Goal: Information Seeking & Learning: Learn about a topic

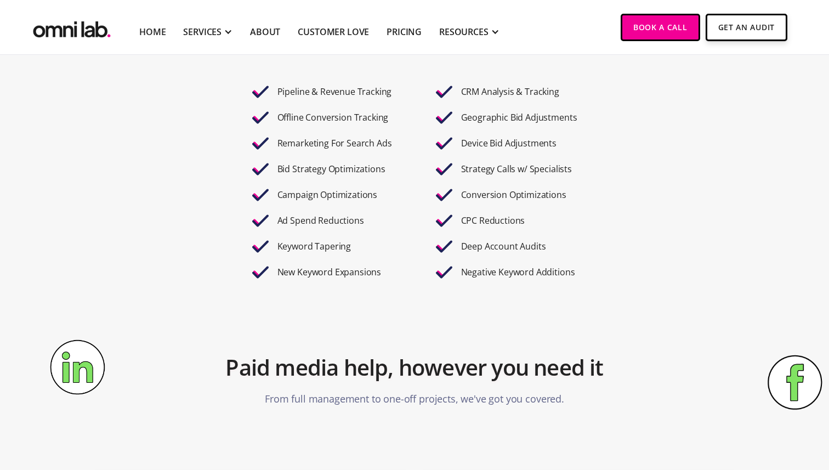
scroll to position [1047, 0]
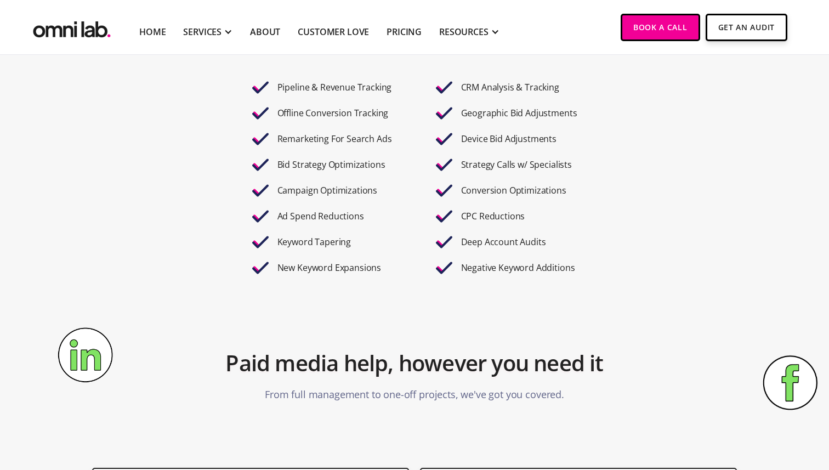
click at [406, 43] on li "Pricing" at bounding box center [404, 27] width 53 height 54
click at [403, 36] on link "Pricing" at bounding box center [403, 31] width 35 height 13
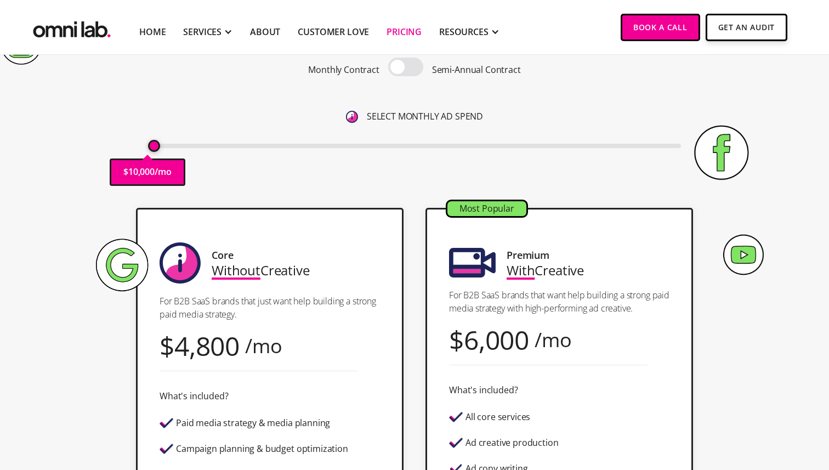
scroll to position [101, 0]
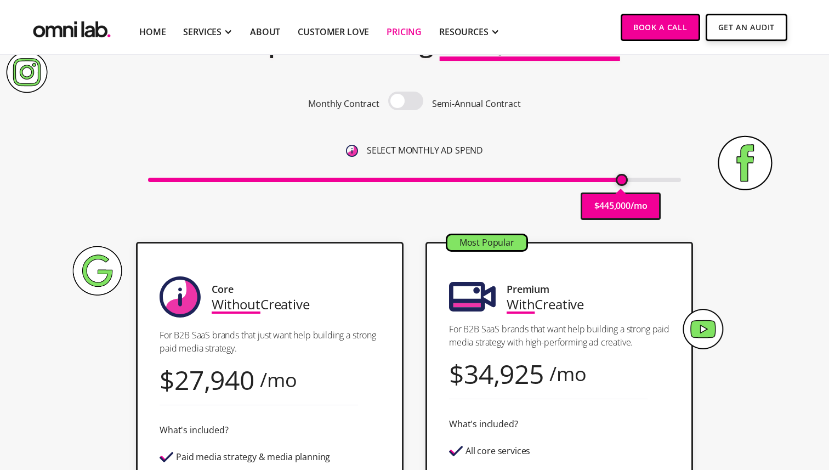
drag, startPoint x: 156, startPoint y: 177, endPoint x: 620, endPoint y: 208, distance: 465.3
type input "450000"
click at [620, 182] on input "range" at bounding box center [414, 180] width 533 height 4
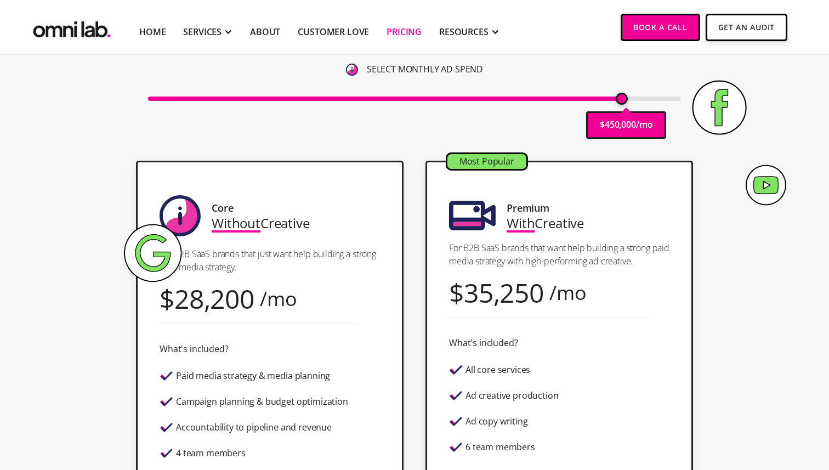
scroll to position [0, 0]
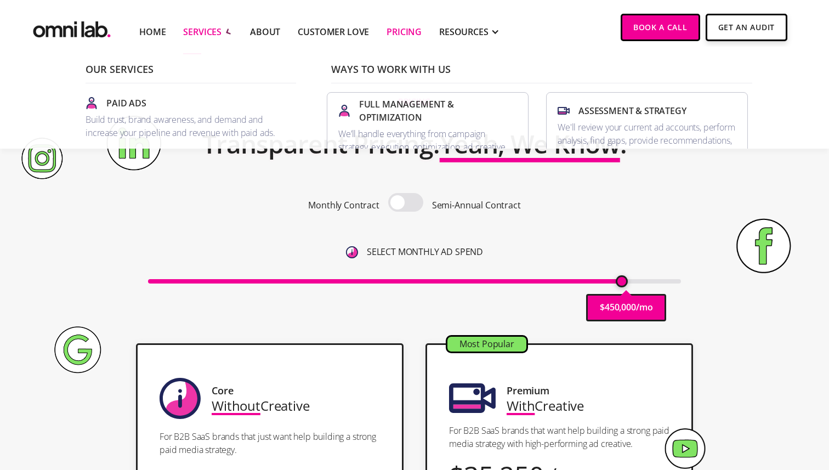
click at [201, 32] on div "SERVICES" at bounding box center [202, 31] width 38 height 13
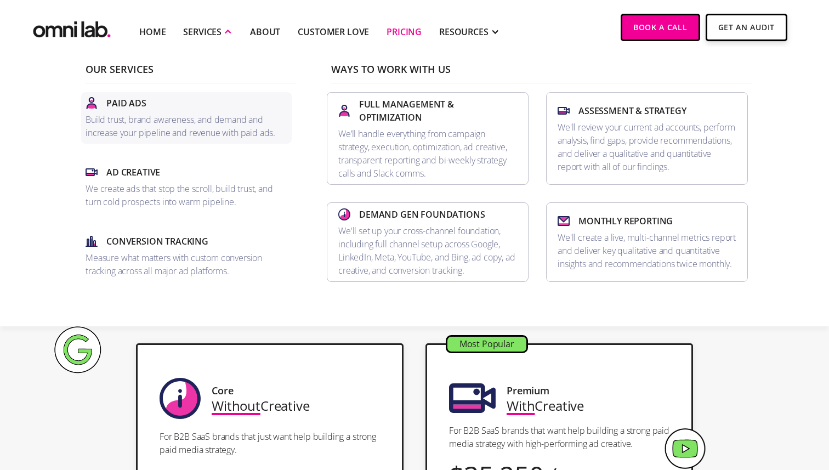
click at [193, 126] on p "Build trust, brand awareness, and demand and increase your pipeline and revenue…" at bounding box center [187, 126] width 202 height 26
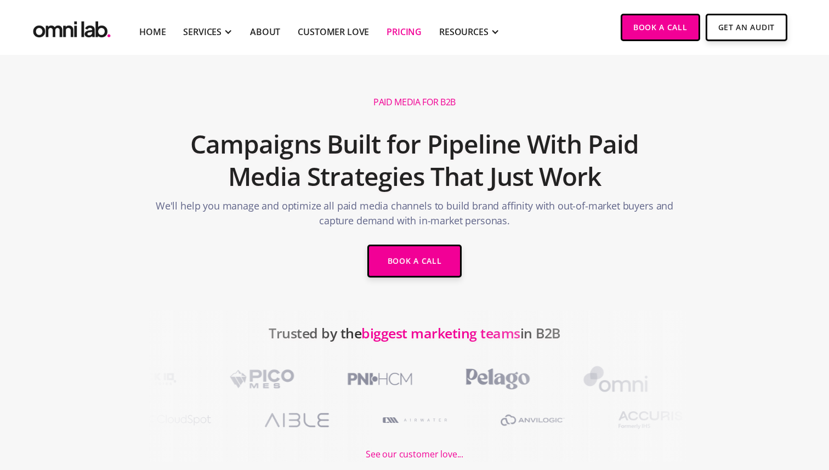
click at [417, 30] on link "Pricing" at bounding box center [403, 31] width 35 height 13
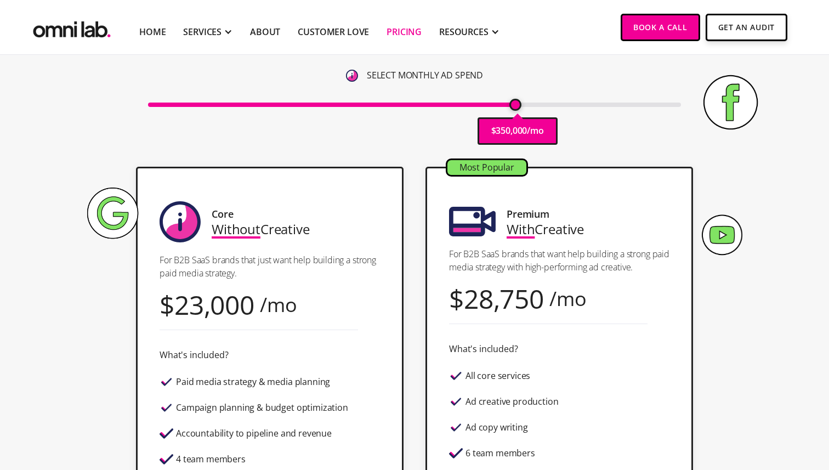
scroll to position [151, 0]
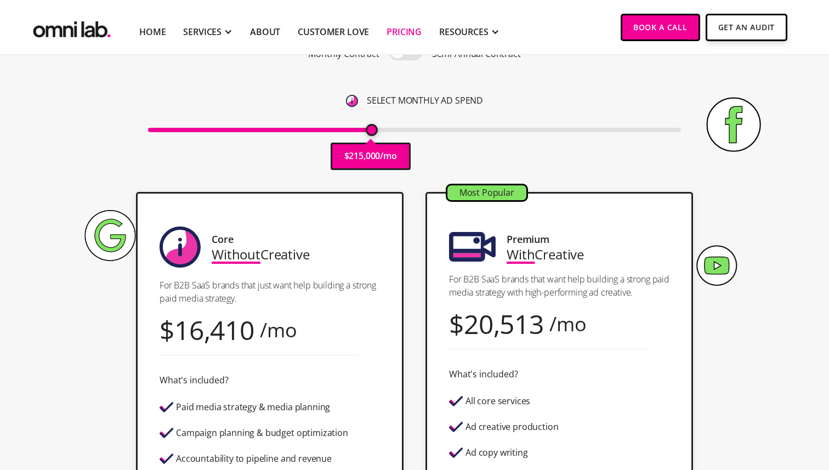
drag, startPoint x: 514, startPoint y: 128, endPoint x: 372, endPoint y: 172, distance: 149.1
click at [372, 132] on input "range" at bounding box center [414, 130] width 533 height 4
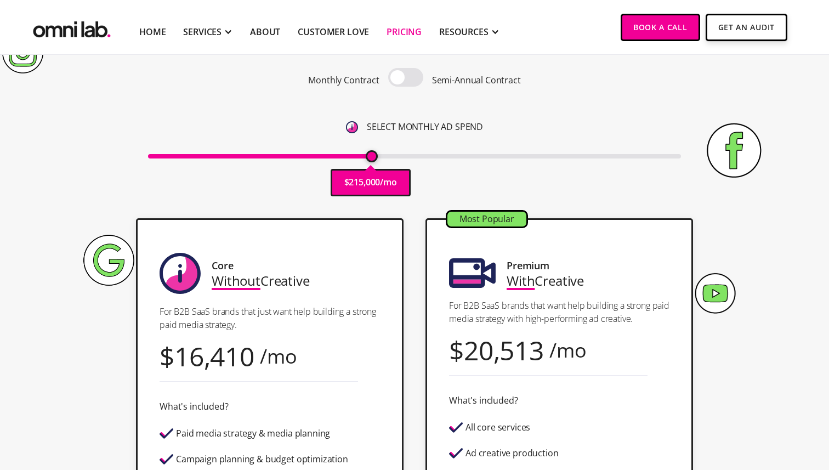
scroll to position [121, 0]
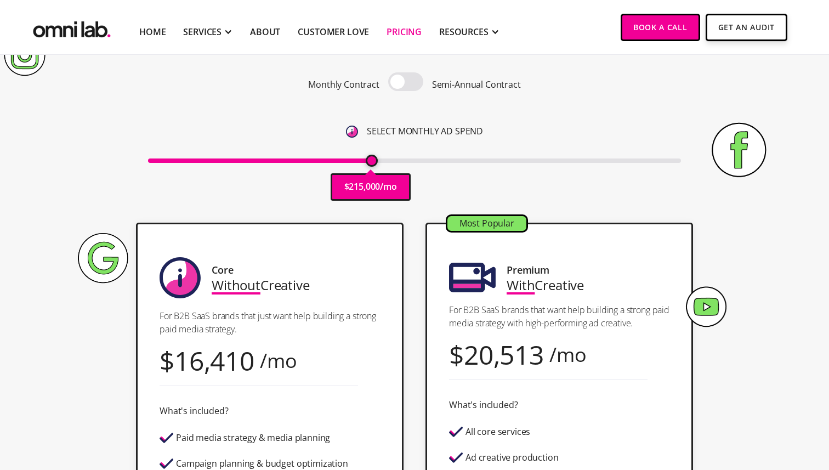
click at [409, 77] on span at bounding box center [405, 81] width 35 height 19
click at [406, 83] on input "checkbox" at bounding box center [406, 83] width 0 height 0
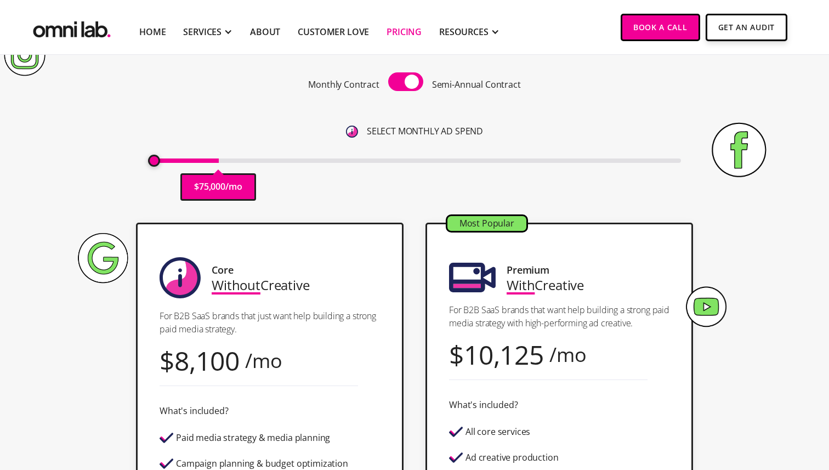
drag, startPoint x: 369, startPoint y: 162, endPoint x: 127, endPoint y: 180, distance: 242.9
click at [148, 163] on input "range" at bounding box center [414, 160] width 533 height 4
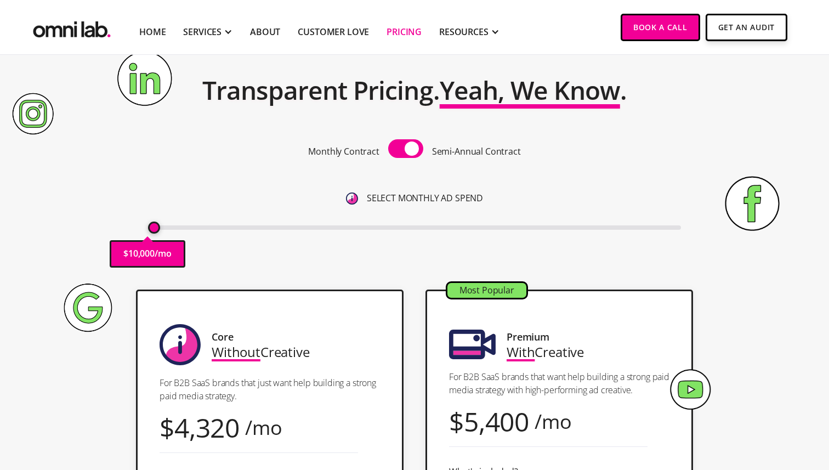
scroll to position [52, 0]
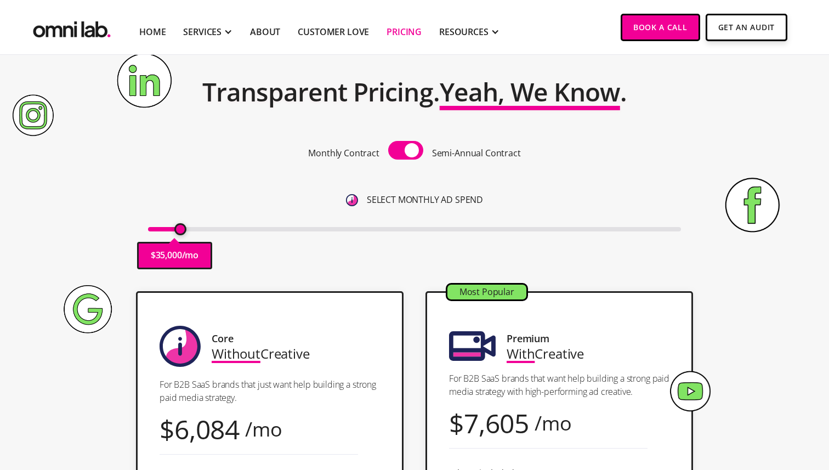
drag, startPoint x: 157, startPoint y: 232, endPoint x: 180, endPoint y: 230, distance: 22.5
type input "35000"
click at [180, 230] on input "range" at bounding box center [414, 229] width 533 height 4
click at [327, 37] on link "Customer Love" at bounding box center [333, 31] width 71 height 13
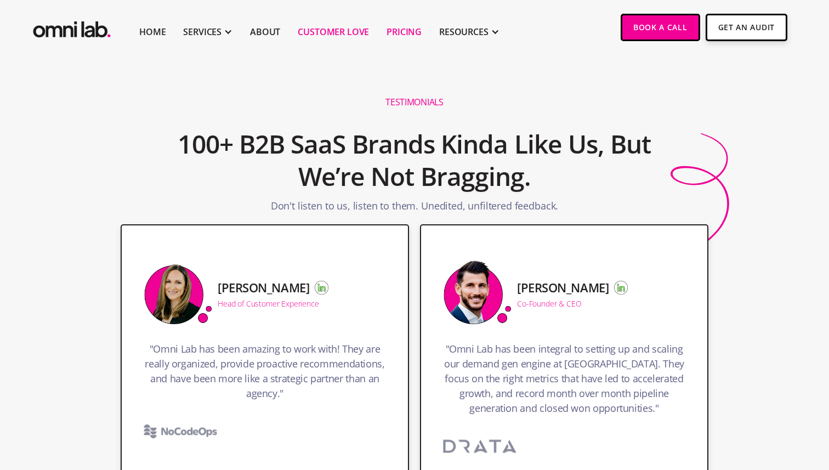
click at [408, 29] on link "Pricing" at bounding box center [403, 31] width 35 height 13
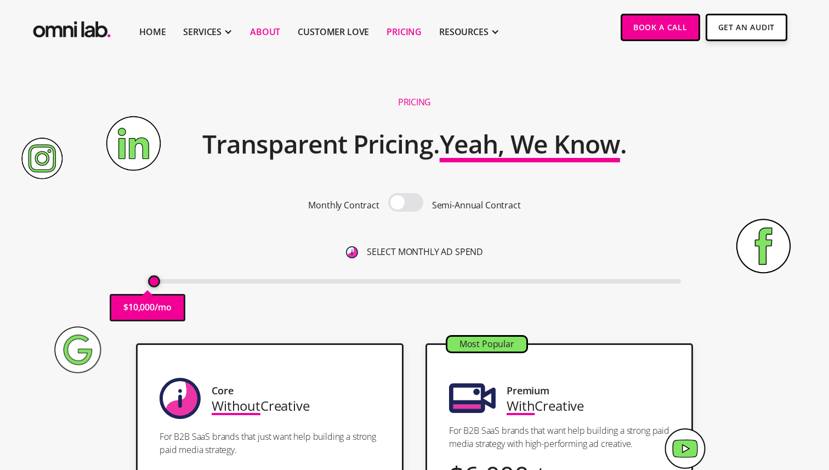
click at [273, 36] on link "About" at bounding box center [265, 31] width 30 height 13
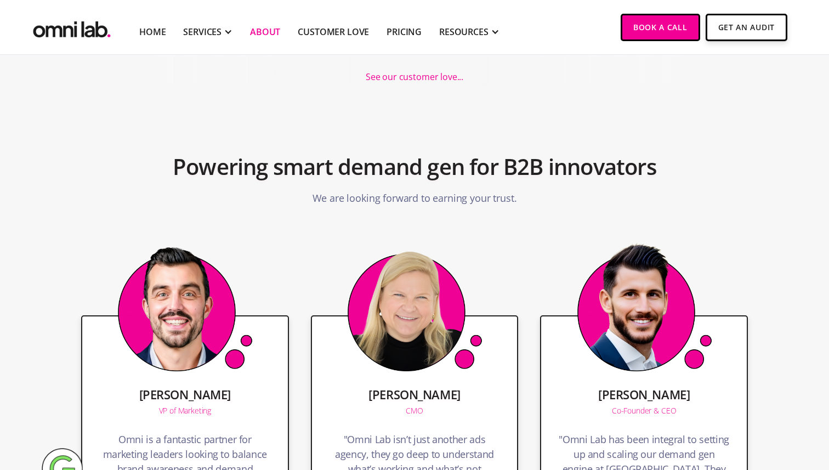
scroll to position [1519, 0]
